Goal: Task Accomplishment & Management: Manage account settings

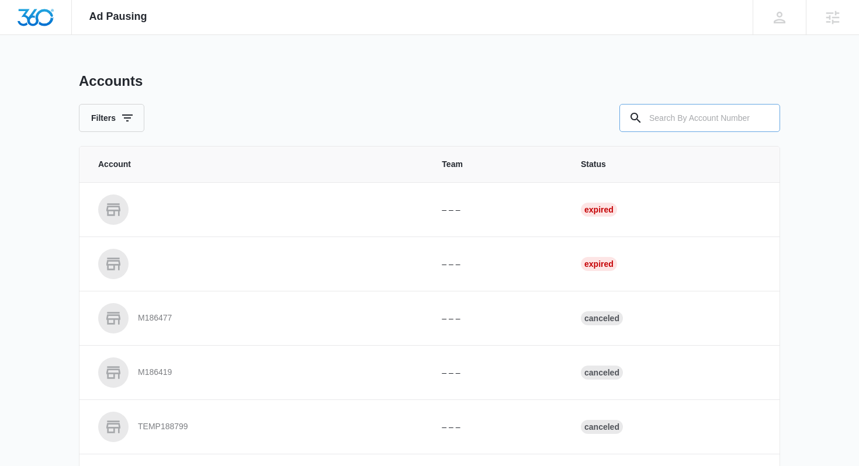
click at [693, 121] on input "text" at bounding box center [699, 118] width 161 height 28
paste input "M316769"
type input "M316769"
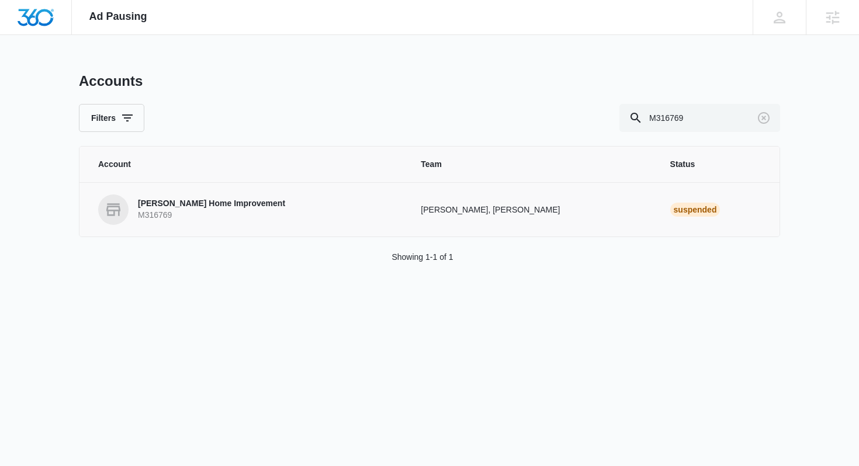
click at [215, 218] on p "M316769" at bounding box center [211, 216] width 147 height 12
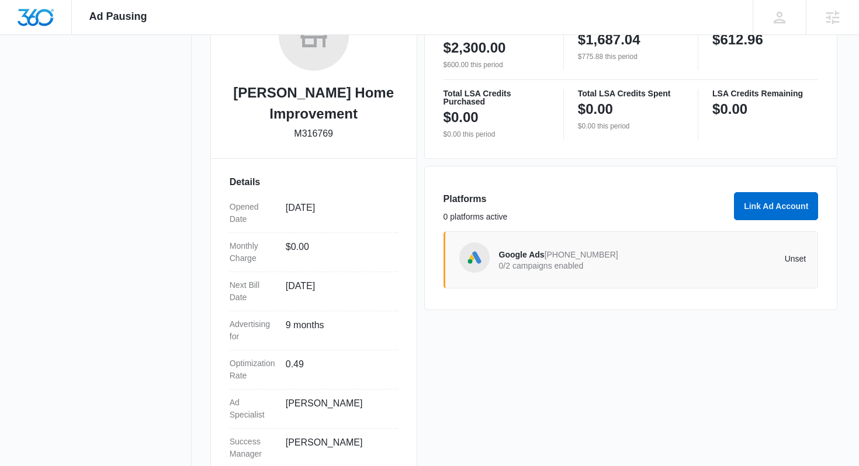
scroll to position [258, 0]
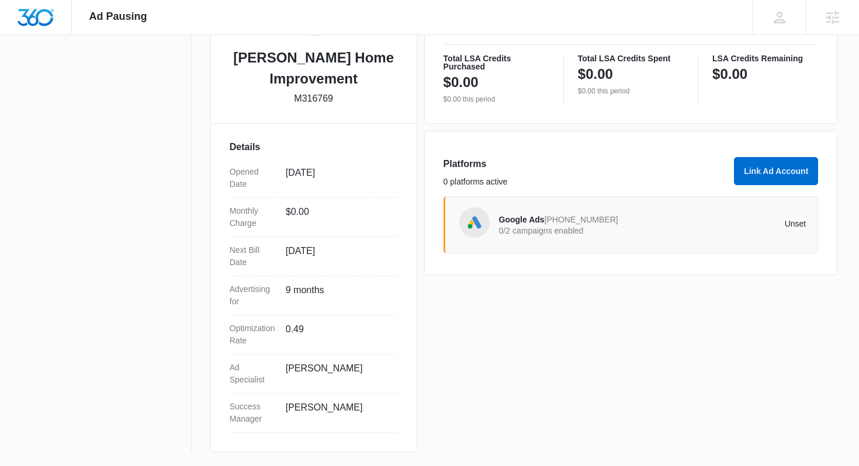
click at [561, 237] on div "Google Ads [PHONE_NUMBER] 0/2 campaigns enabled" at bounding box center [576, 225] width 154 height 25
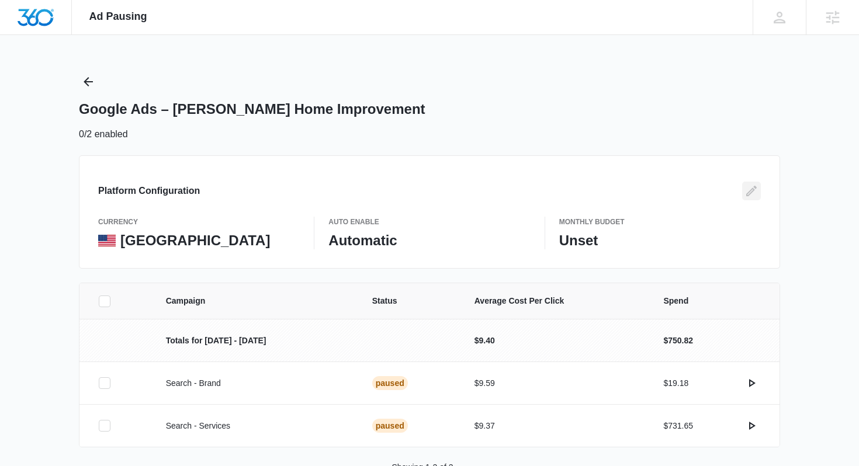
click at [745, 193] on icon "Edit" at bounding box center [752, 191] width 14 height 14
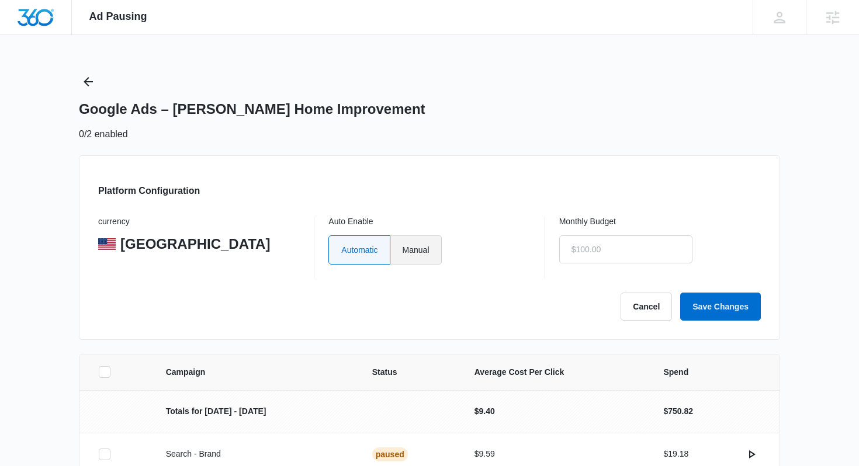
click at [427, 243] on label "Manual" at bounding box center [415, 250] width 51 height 29
click at [403, 250] on input "Manual" at bounding box center [402, 250] width 1 height 1
radio input "true"
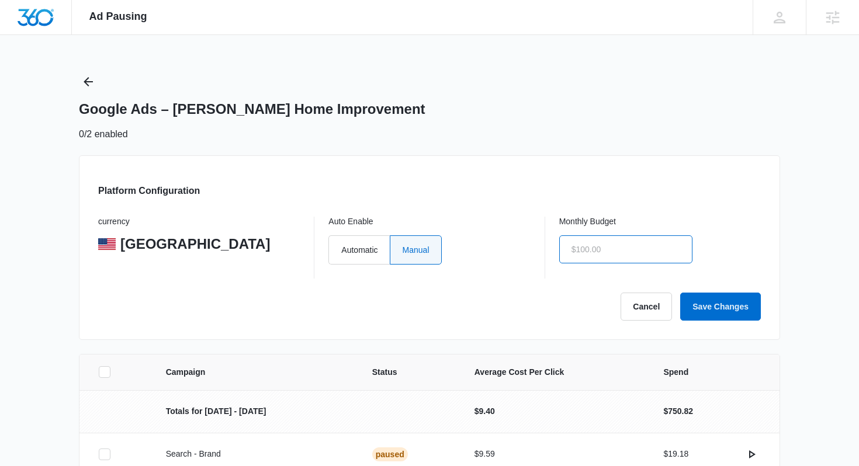
click at [576, 252] on input "text" at bounding box center [625, 250] width 133 height 28
type input "$0.00"
click at [735, 309] on button "Save Changes" at bounding box center [720, 307] width 81 height 28
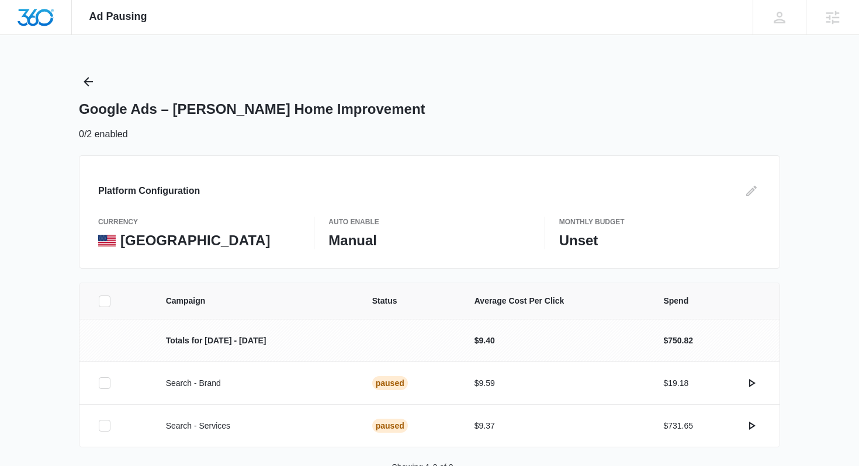
click at [99, 79] on div "Google Ads – [PERSON_NAME] Home Improvement 0/2 enabled" at bounding box center [429, 106] width 701 height 69
click at [90, 78] on icon "Back" at bounding box center [88, 82] width 14 height 14
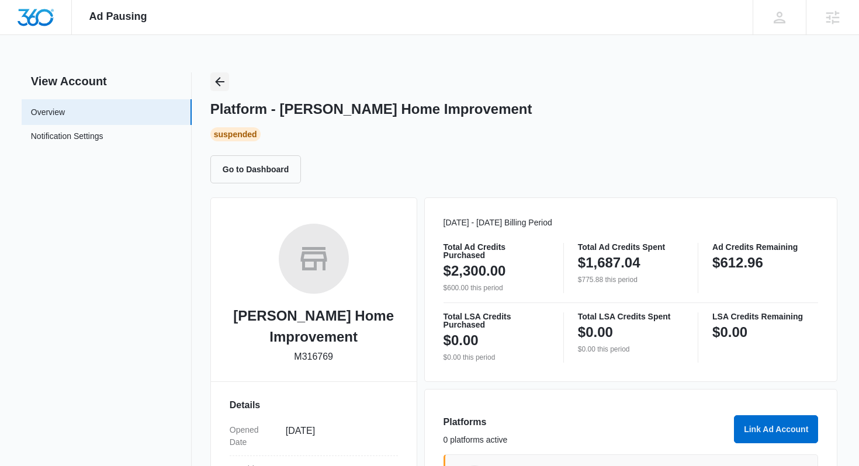
click at [226, 83] on icon "Back" at bounding box center [220, 82] width 14 height 14
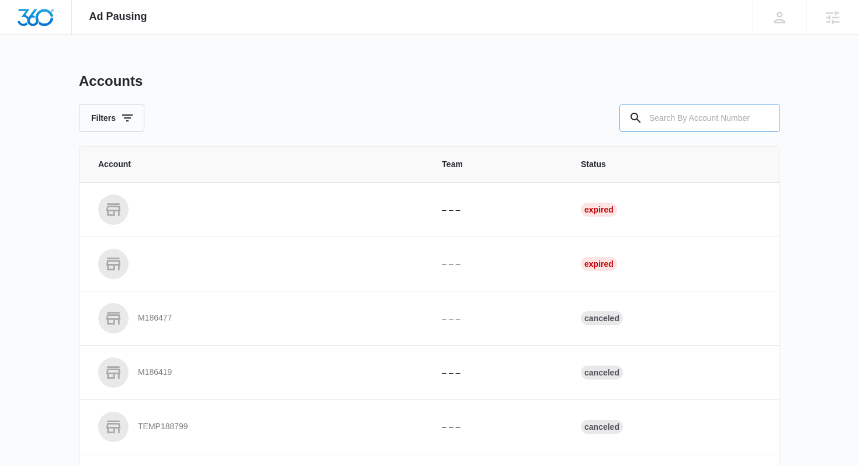
click at [699, 121] on input "text" at bounding box center [699, 118] width 161 height 28
paste input "M37785"
type input "M37785"
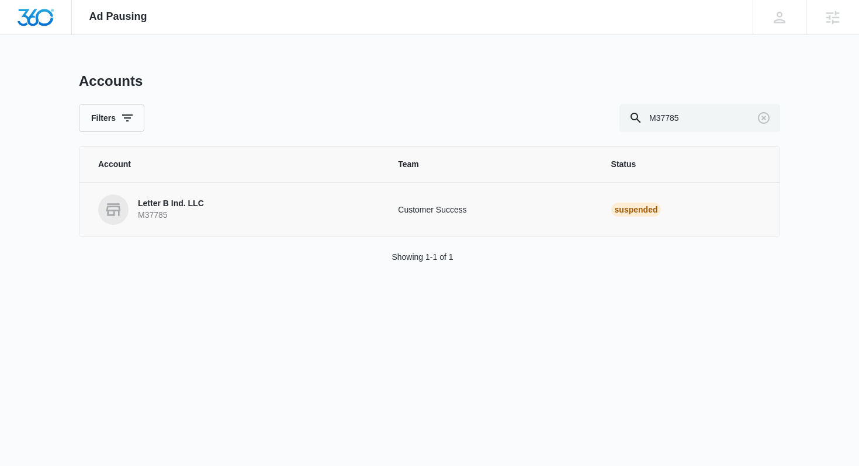
click at [181, 203] on p "Letter B Ind. LLC" at bounding box center [171, 204] width 66 height 12
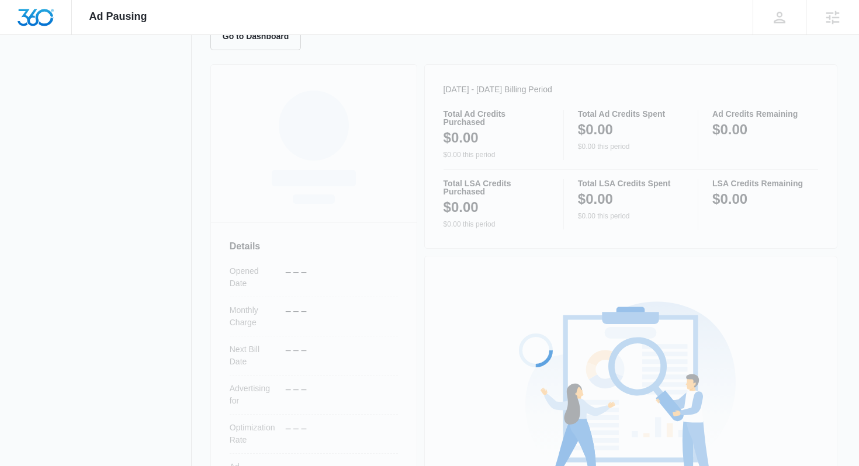
scroll to position [295, 0]
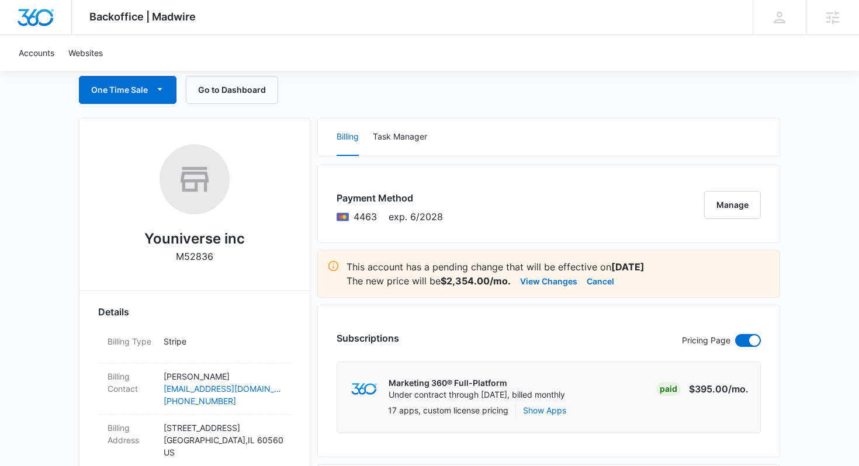
scroll to position [117, 0]
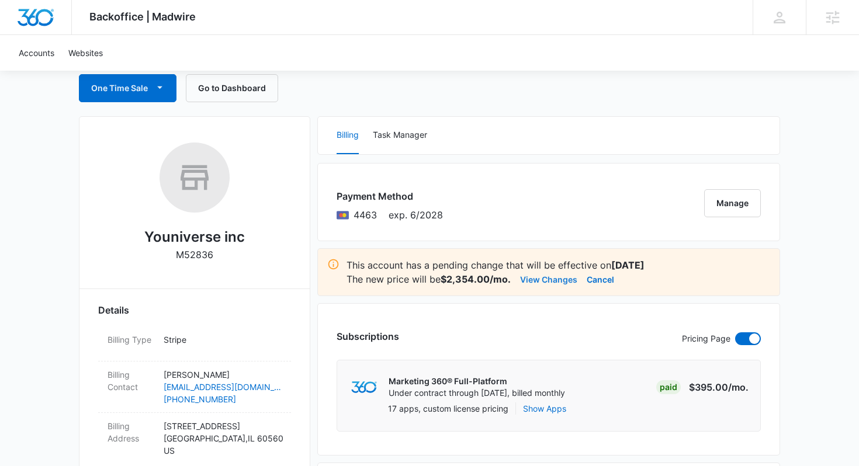
click at [539, 277] on button "View Changes" at bounding box center [548, 279] width 57 height 14
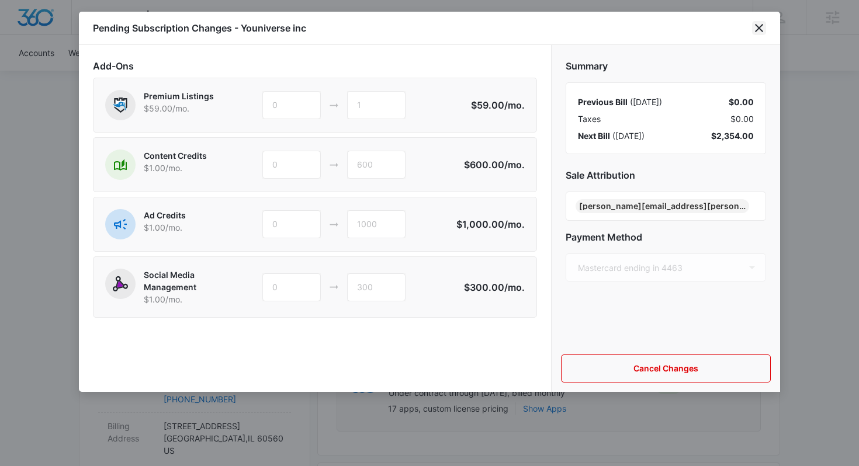
click at [757, 23] on icon "close" at bounding box center [759, 28] width 14 height 14
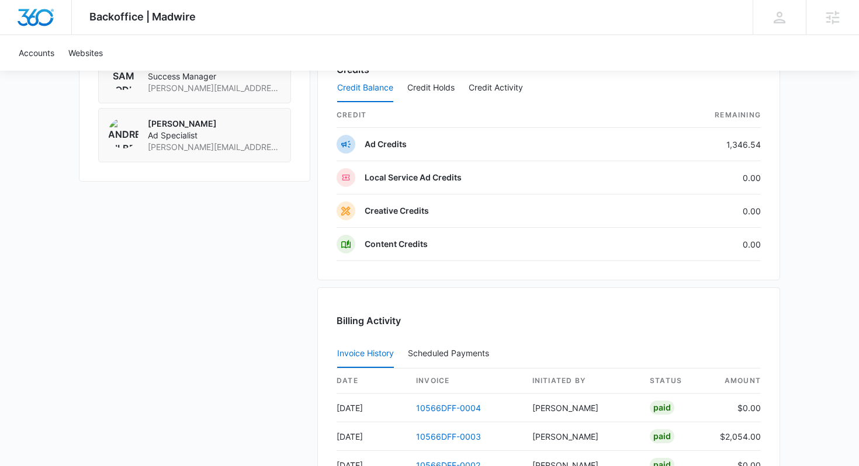
scroll to position [1133, 0]
